Goal: Task Accomplishment & Management: Manage account settings

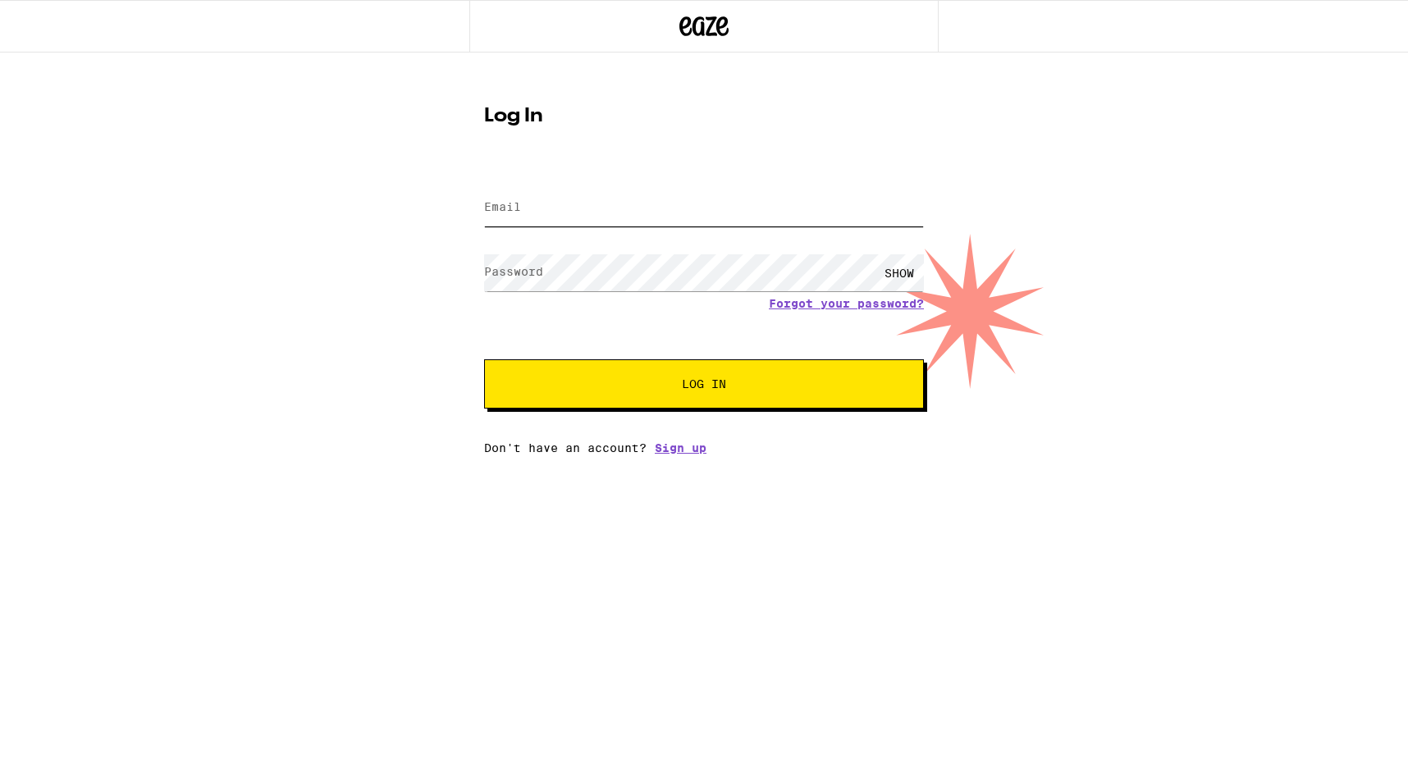
type input "[EMAIL_ADDRESS][DOMAIN_NAME]"
click at [484, 249] on div at bounding box center [484, 249] width 0 height 0
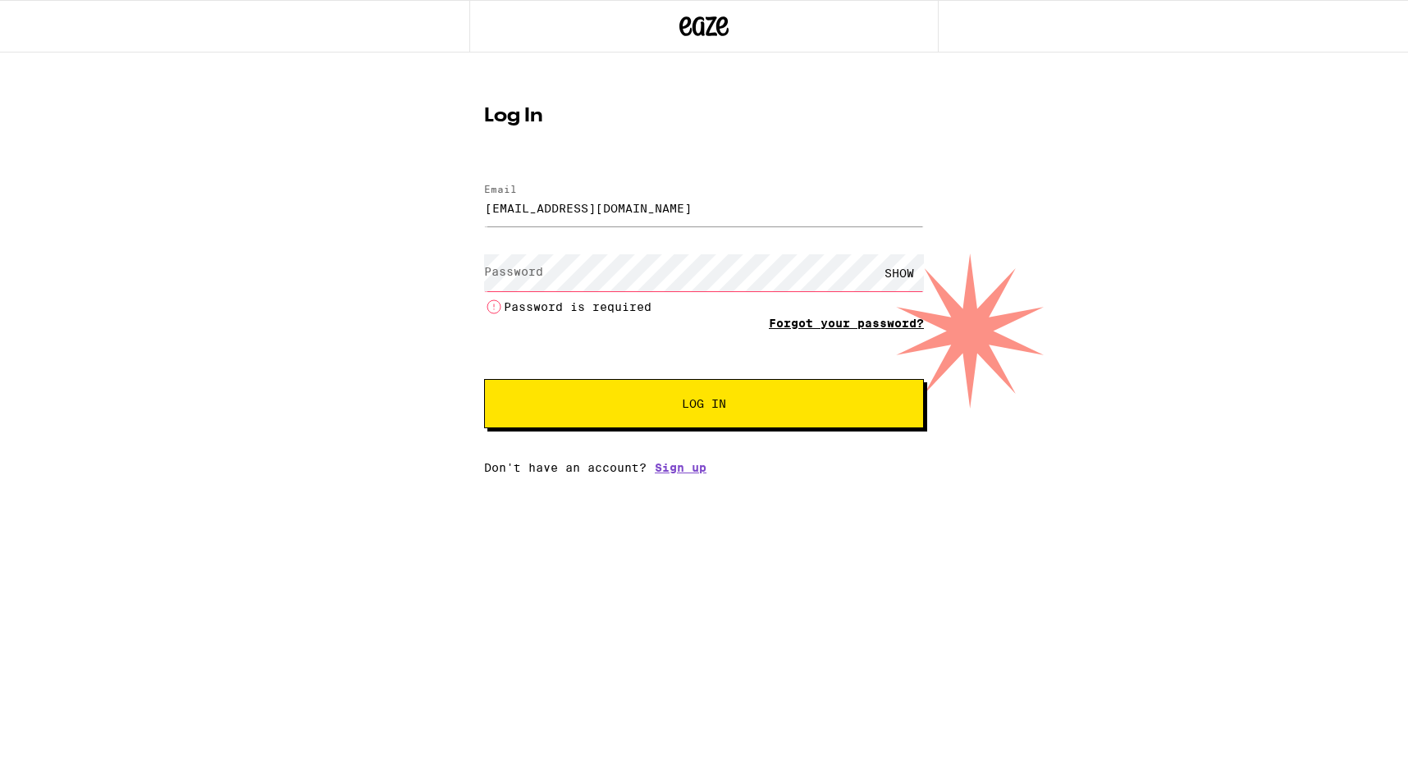
click at [807, 322] on link "Forgot your password?" at bounding box center [846, 323] width 155 height 13
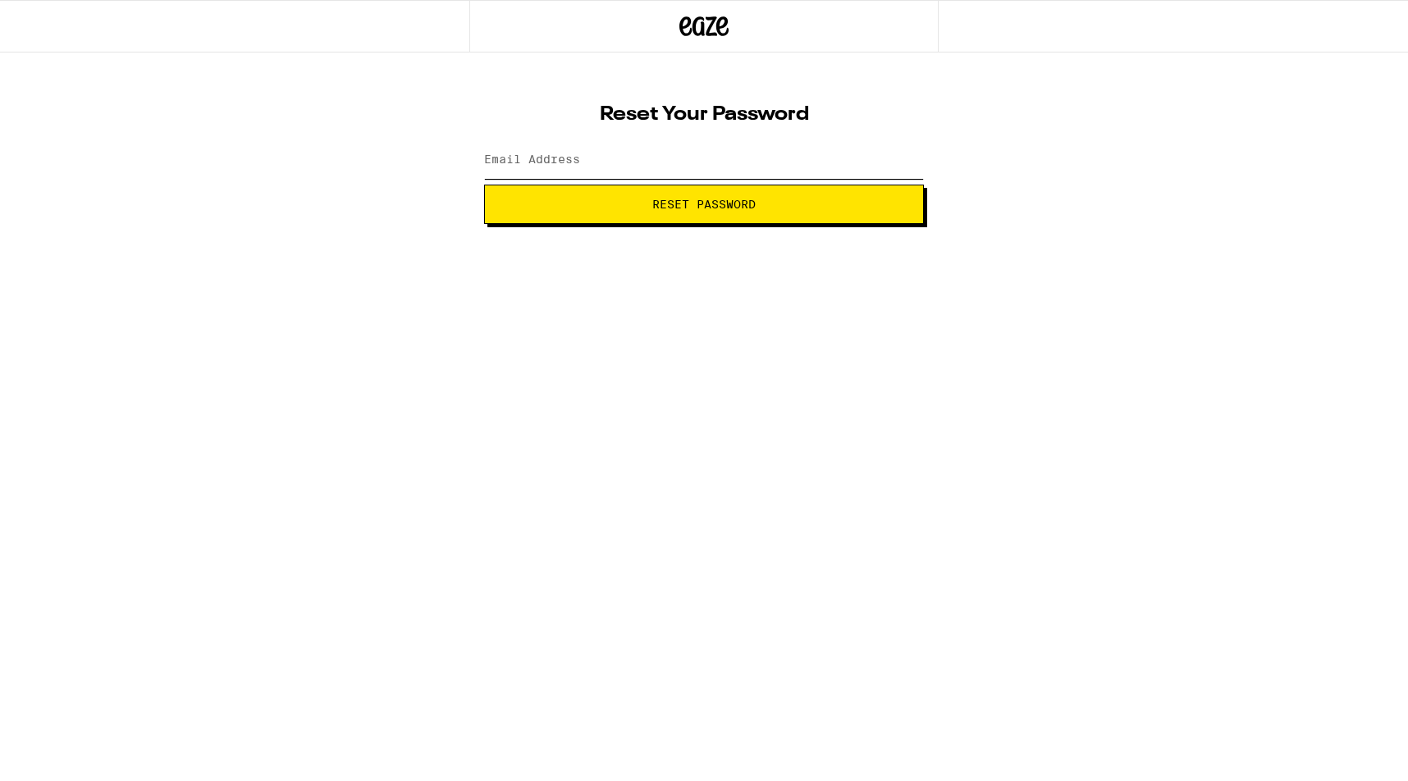
click at [621, 158] on input "Email Address" at bounding box center [704, 160] width 440 height 37
type input "[EMAIL_ADDRESS][DOMAIN_NAME]"
click at [693, 217] on button "Reset Password" at bounding box center [704, 204] width 440 height 39
